Goal: Book appointment/travel/reservation

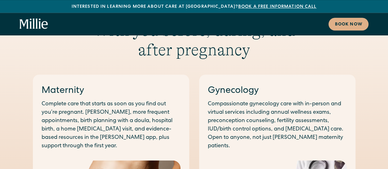
scroll to position [326, 0]
click at [240, 86] on link "Gynecology" at bounding box center [233, 90] width 51 height 9
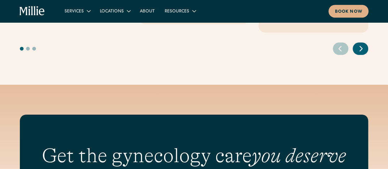
scroll to position [926, 0]
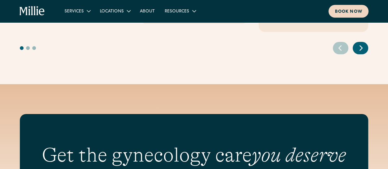
click at [359, 10] on div "Book now" at bounding box center [349, 12] width 28 height 7
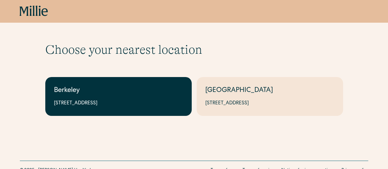
click at [145, 109] on link "Berkeley 2999 Regent St, Suite 524, Berkeley, CA 94705" at bounding box center [118, 96] width 146 height 39
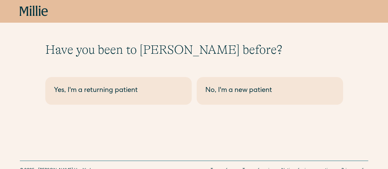
scroll to position [7, 0]
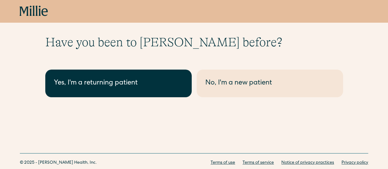
click at [144, 82] on div "Yes, I'm a returning patient" at bounding box center [118, 83] width 129 height 10
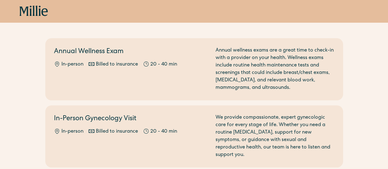
scroll to position [42, 0]
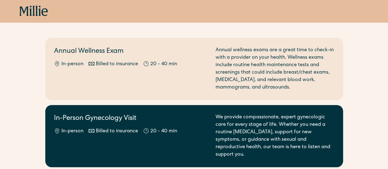
click at [216, 141] on div "We provide compassionate, expert gynecologic care for every stage of life. Whet…" at bounding box center [275, 136] width 119 height 45
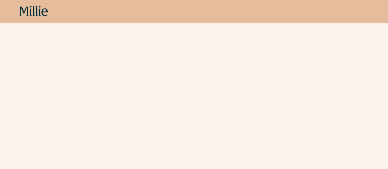
scroll to position [347, 0]
